Goal: Information Seeking & Learning: Learn about a topic

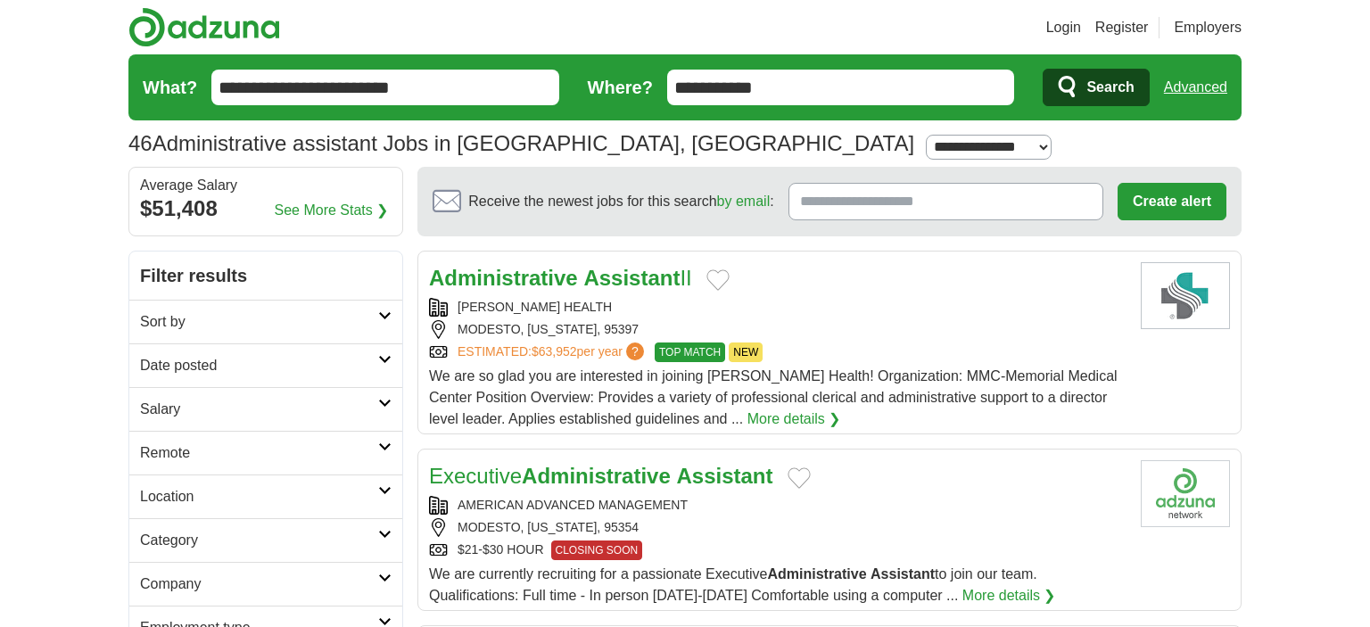
click at [1067, 84] on icon "submit" at bounding box center [1068, 87] width 21 height 25
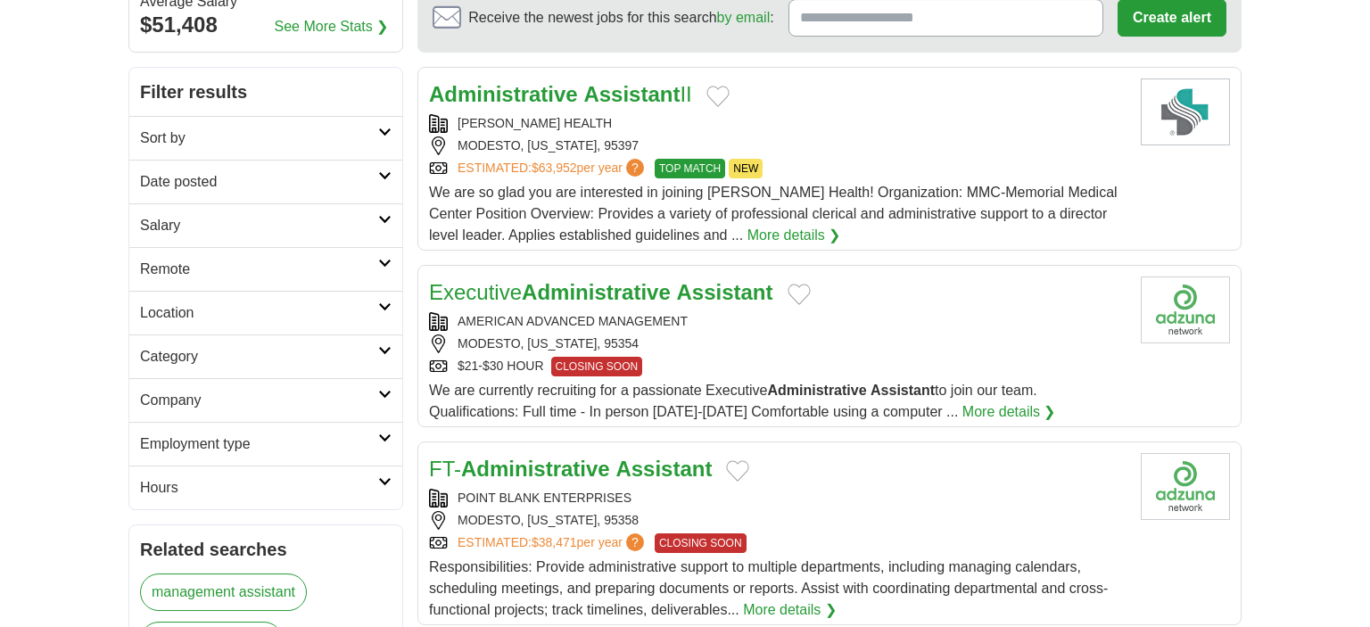
scroll to position [184, 0]
click at [718, 284] on strong "Assistant" at bounding box center [724, 292] width 96 height 24
